Goal: Information Seeking & Learning: Learn about a topic

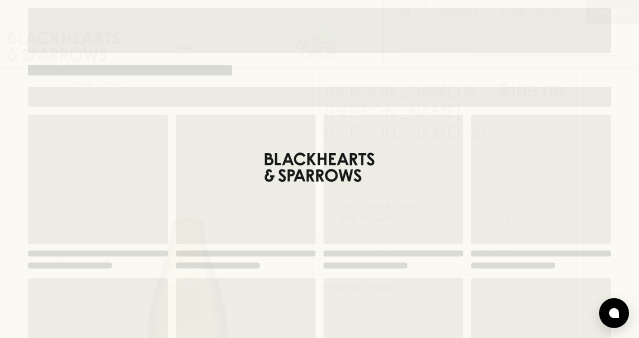
click at [388, 115] on h4 "[PERSON_NAME] & [PERSON_NAME] [PERSON_NAME] 1er Cru 2022" at bounding box center [405, 123] width 162 height 84
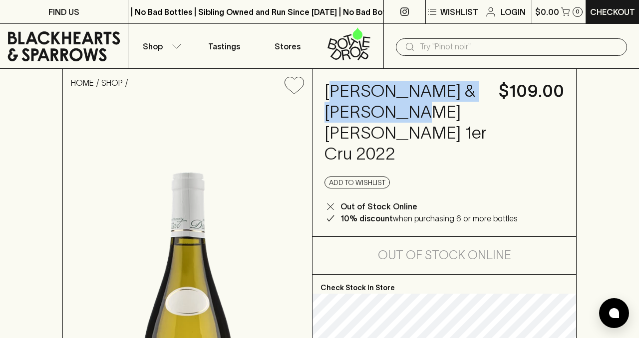
drag, startPoint x: 330, startPoint y: 93, endPoint x: 413, endPoint y: 107, distance: 84.5
click at [415, 107] on h4 "[PERSON_NAME] & [PERSON_NAME] [PERSON_NAME] 1er Cru 2022" at bounding box center [405, 123] width 162 height 84
drag, startPoint x: 326, startPoint y: 88, endPoint x: 396, endPoint y: 111, distance: 73.7
click at [396, 111] on h4 "[PERSON_NAME] & [PERSON_NAME] [PERSON_NAME] 1er Cru 2022" at bounding box center [405, 123] width 162 height 84
copy h4 "[PERSON_NAME] & [PERSON_NAME]"
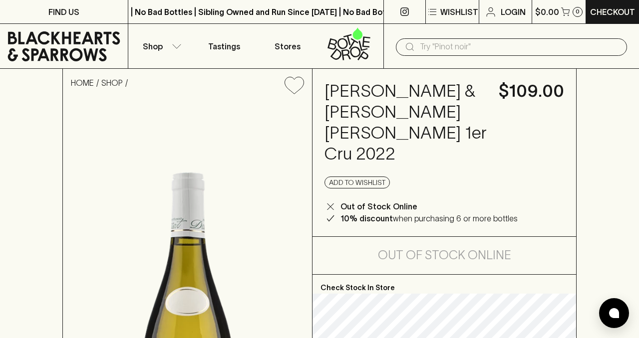
click at [412, 148] on div "[PERSON_NAME] & [PERSON_NAME] Chablis Beauroy 1er Cru 2022 $109.00 Add to wishl…" at bounding box center [443, 153] width 263 height 168
drag, startPoint x: 390, startPoint y: 137, endPoint x: 328, endPoint y: 135, distance: 61.4
click at [328, 135] on h4 "[PERSON_NAME] & [PERSON_NAME] [PERSON_NAME] 1er Cru 2022" at bounding box center [405, 123] width 162 height 84
copy h4 "Beauroy"
